Goal: Transaction & Acquisition: Download file/media

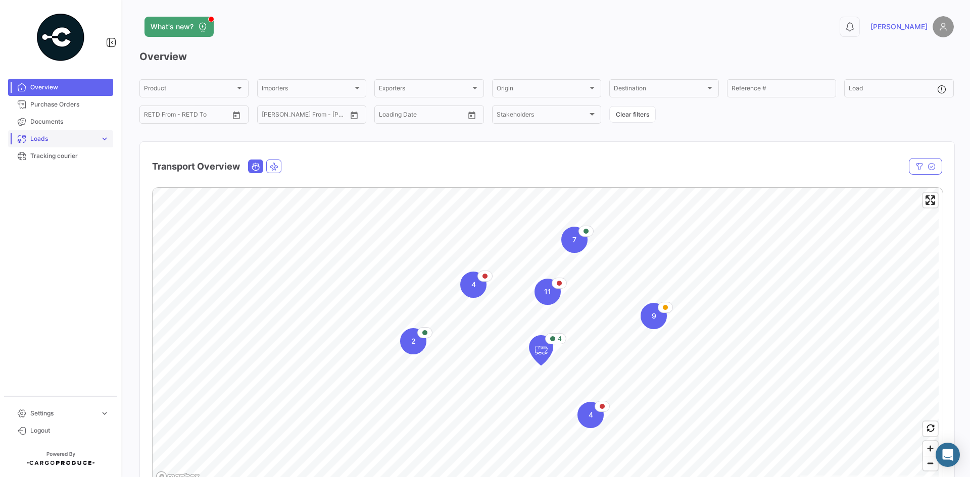
click at [53, 139] on span "Loads" at bounding box center [63, 138] width 66 height 9
click at [61, 172] on link "Ocean Loads" at bounding box center [67, 177] width 91 height 15
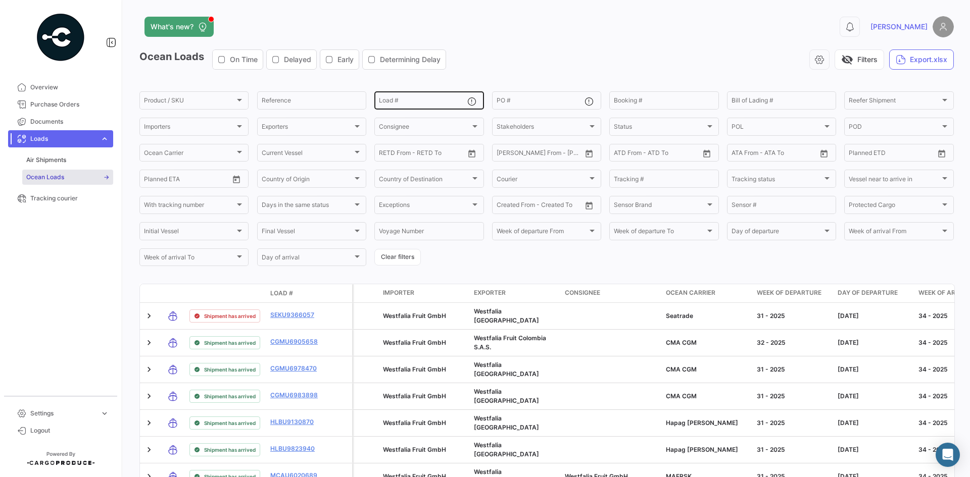
click at [399, 98] on div "Load #" at bounding box center [423, 100] width 88 height 20
paste input "[URL][DOMAIN_NAME]"
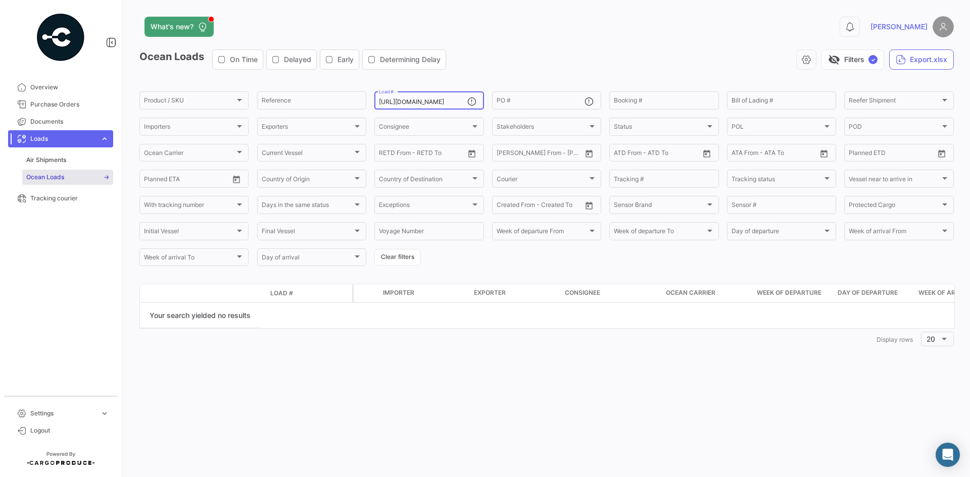
drag, startPoint x: 464, startPoint y: 101, endPoint x: -190, endPoint y: 96, distance: 653.4
click at [0, 96] on html "Overview Purchase Orders Documents Loads expand_more Air Shipments Ocean Loads …" at bounding box center [485, 238] width 970 height 477
type input "a"
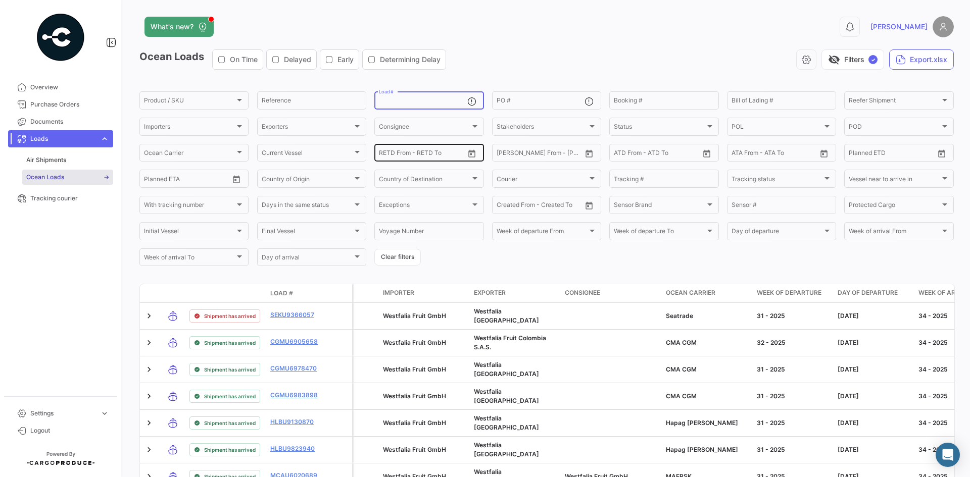
paste input "SEKU9366057"
type input "SEKU9366057"
click at [573, 77] on div "Ocean Loads On Time Delayed Early Determining Delay visibility_off Filters ✓ Ex…" at bounding box center [546, 63] width 814 height 28
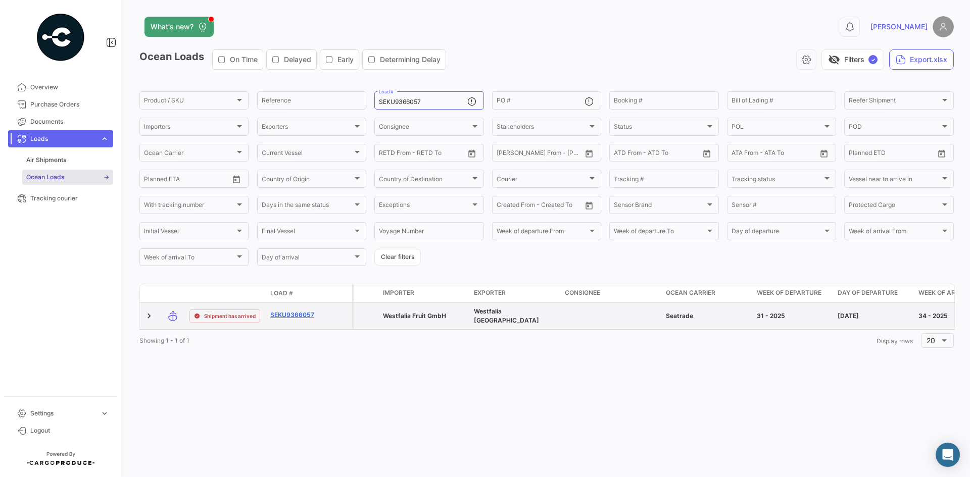
click at [291, 317] on link "SEKU9366057" at bounding box center [296, 315] width 53 height 9
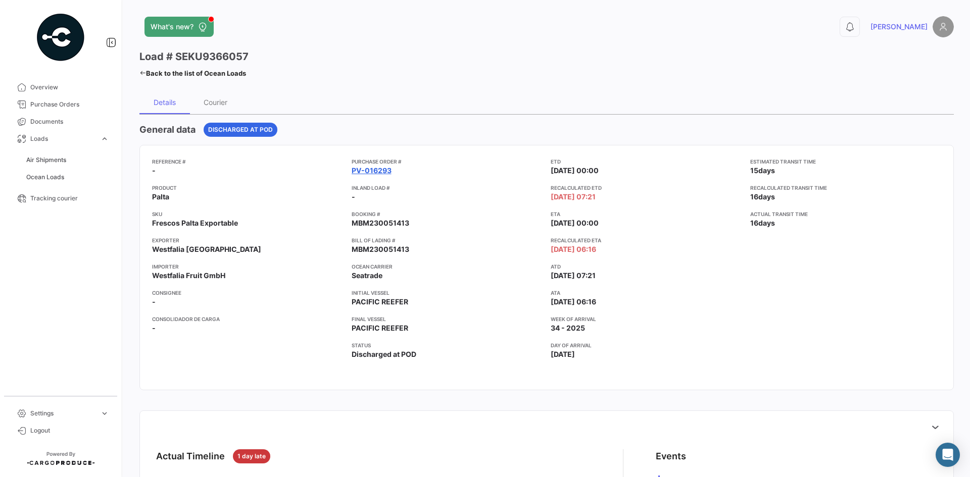
click at [375, 166] on link "PV-016293" at bounding box center [371, 171] width 40 height 10
click at [375, 168] on link "PV-016293" at bounding box center [371, 171] width 40 height 10
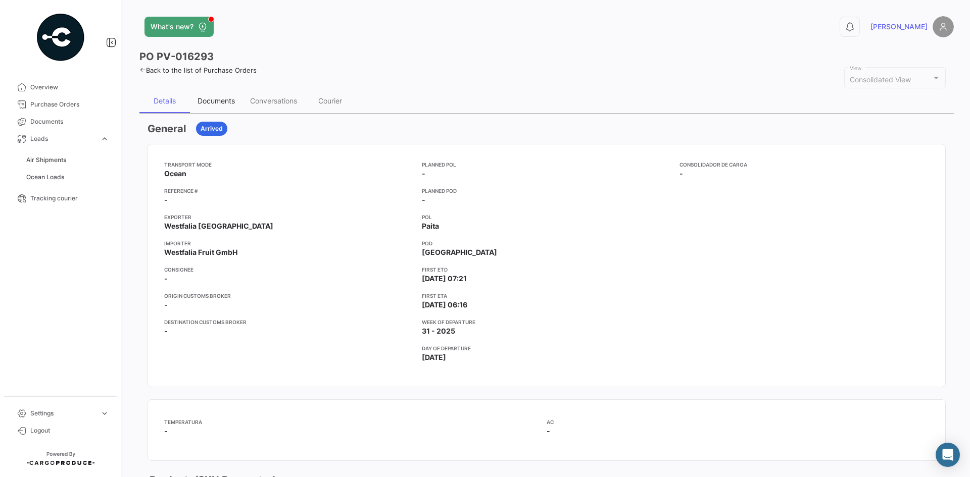
click at [232, 96] on div "Documents" at bounding box center [215, 100] width 37 height 9
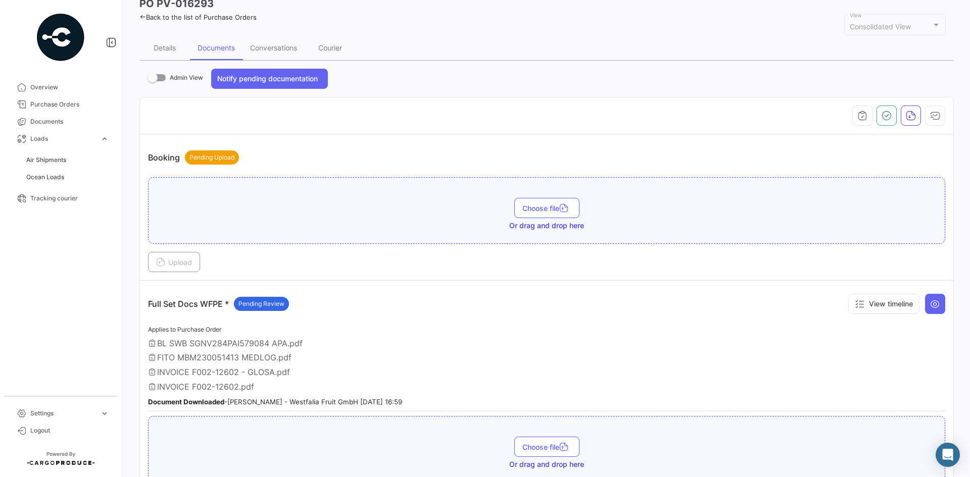
scroll to position [65, 0]
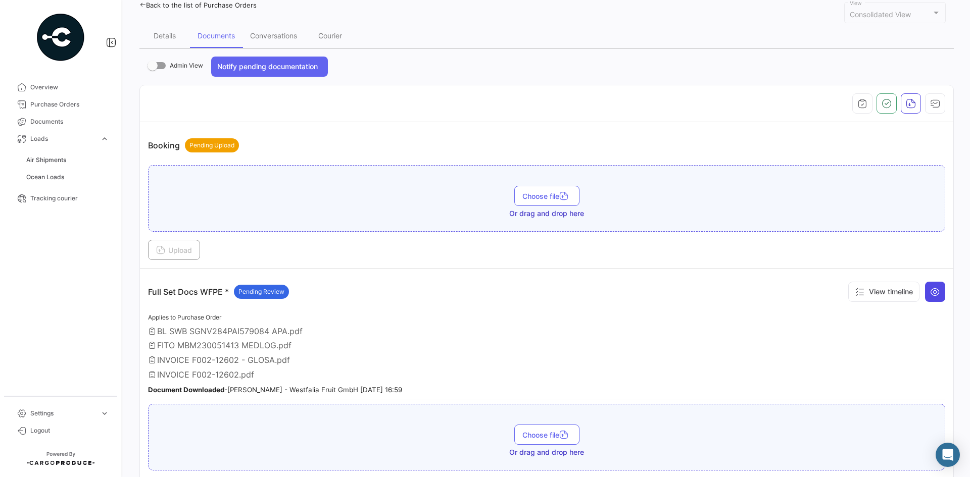
click at [936, 293] on button at bounding box center [935, 292] width 20 height 20
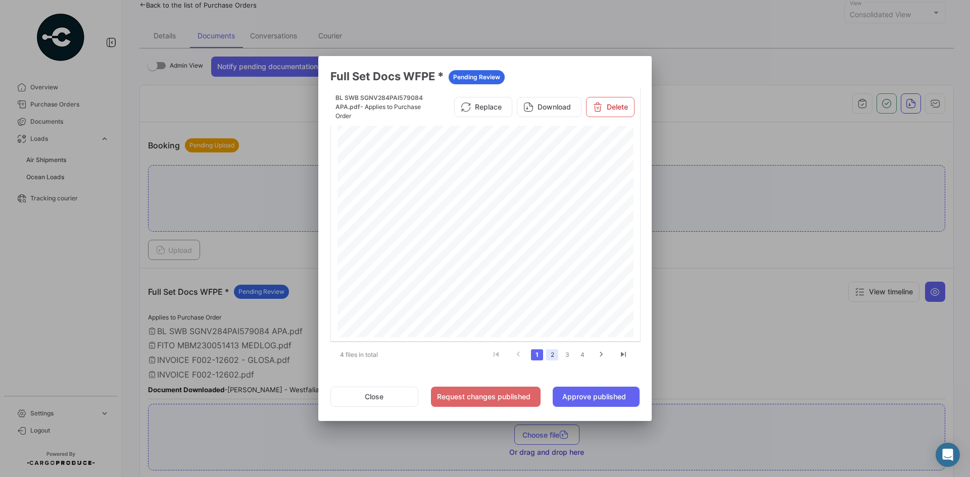
click at [554, 358] on link "2" at bounding box center [552, 354] width 12 height 11
click at [570, 354] on link "3" at bounding box center [567, 354] width 12 height 11
click at [553, 105] on button "Download" at bounding box center [549, 107] width 65 height 20
click at [379, 400] on button "Close" at bounding box center [374, 397] width 88 height 20
